Goal: Information Seeking & Learning: Learn about a topic

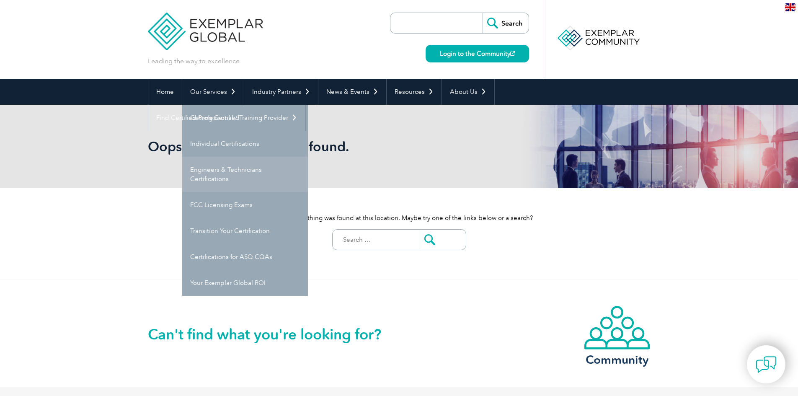
click at [206, 177] on link "Engineers & Technicians Certifications" at bounding box center [245, 174] width 126 height 35
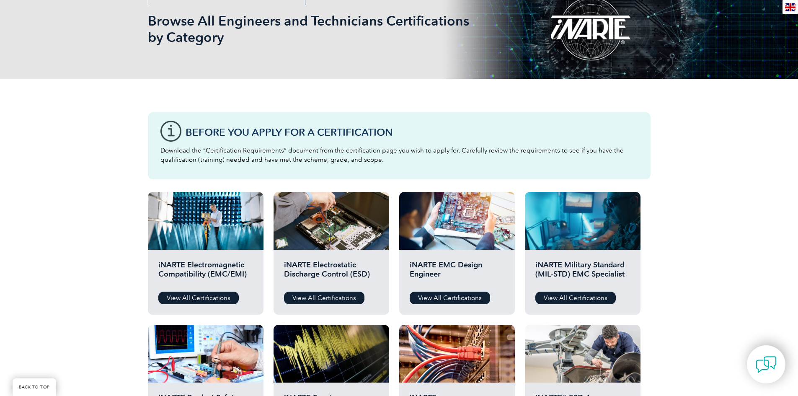
scroll to position [168, 0]
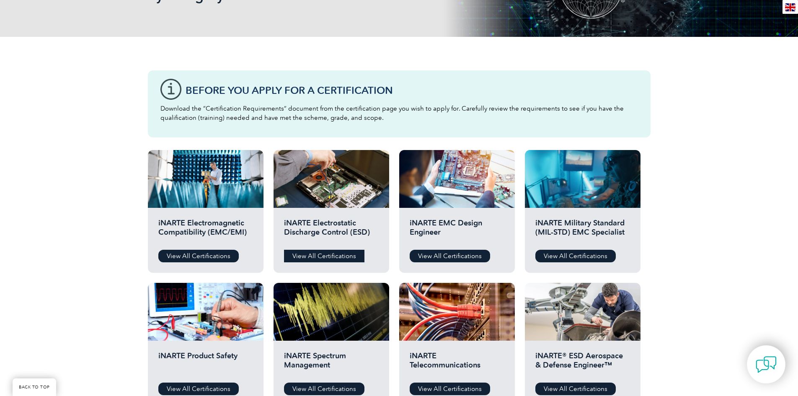
click at [324, 257] on link "View All Certifications" at bounding box center [324, 256] width 80 height 13
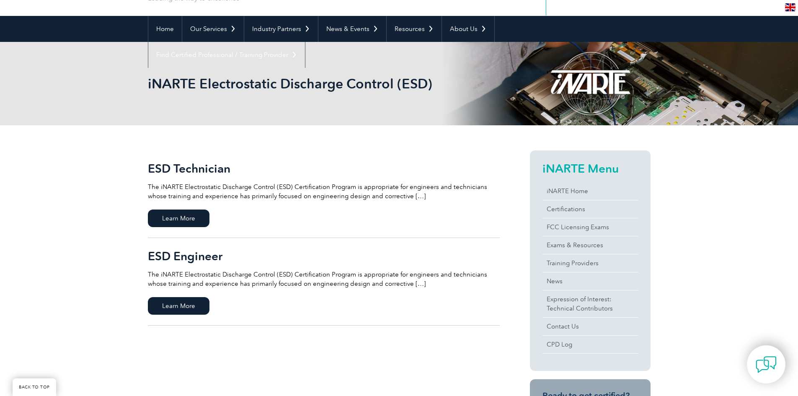
scroll to position [84, 0]
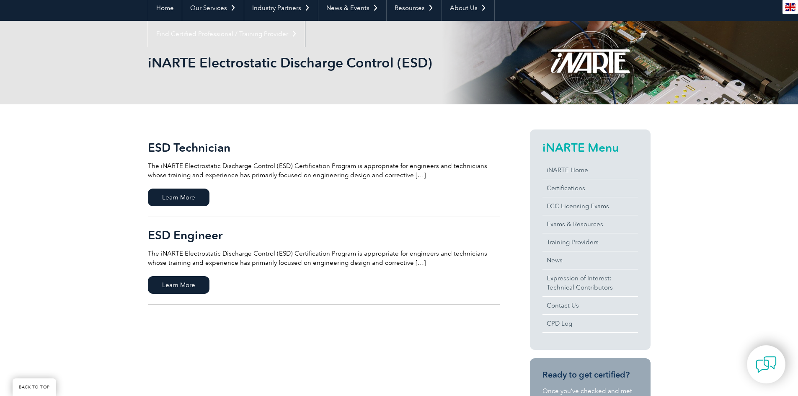
click at [188, 234] on h2 "ESD Engineer" at bounding box center [324, 234] width 352 height 13
